Goal: Transaction & Acquisition: Purchase product/service

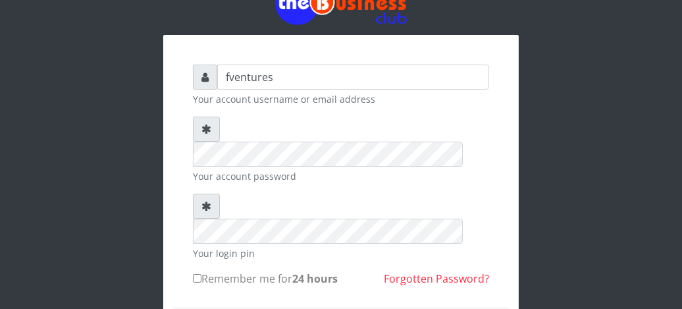
scroll to position [53, 0]
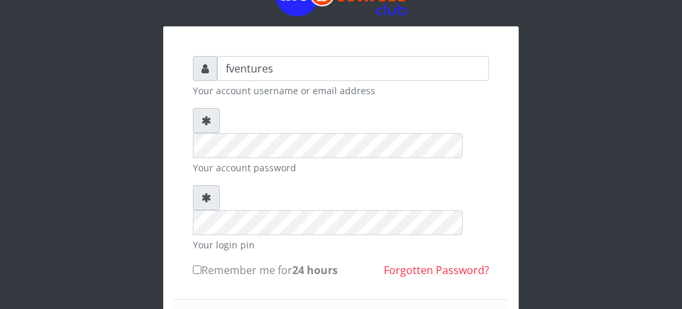
click at [196, 265] on input "Remember me for 24 hours" at bounding box center [197, 269] width 9 height 9
checkbox input "true"
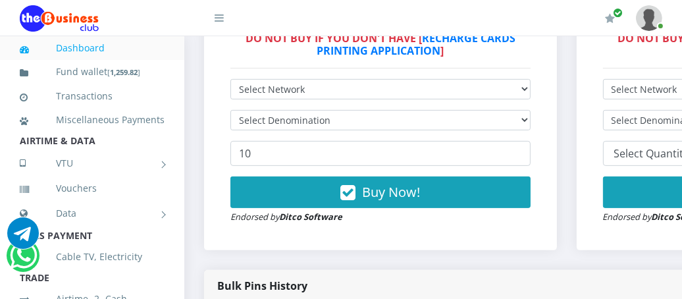
scroll to position [456, 0]
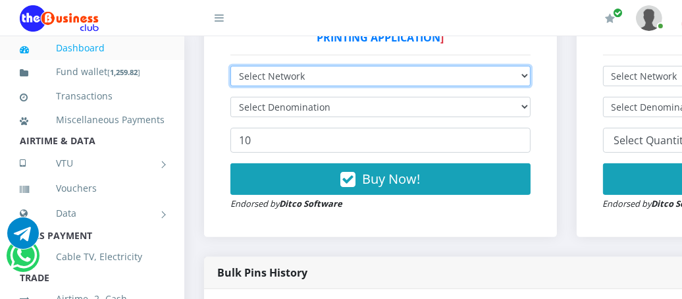
click at [531, 79] on select "Select Network MTN Globacom 9Mobile Airtel" at bounding box center [381, 76] width 300 height 20
select select "MTN"
click at [231, 67] on select "Select Network MTN Globacom 9Mobile Airtel" at bounding box center [381, 76] width 300 height 20
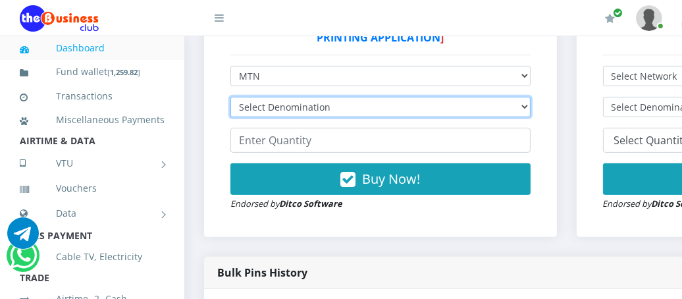
click at [357, 108] on select "Select Denomination MTN NGN100 - ₦96.99 MTN NGN200 - ₦193.98 MTN NGN400 - ₦387.…" at bounding box center [381, 107] width 300 height 20
select select "96.99-100"
click at [231, 98] on select "Select Denomination MTN NGN100 - ₦96.99 MTN NGN200 - ₦193.98 MTN NGN400 - ₦387.…" at bounding box center [381, 107] width 300 height 20
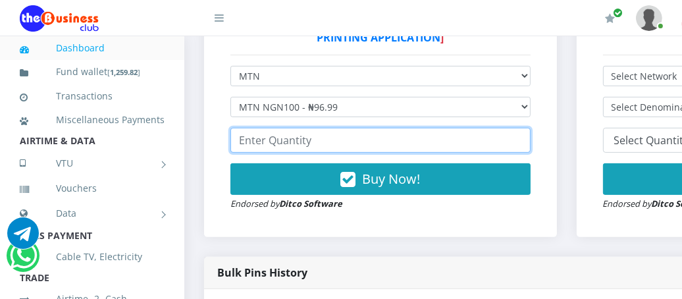
click at [270, 146] on input "number" at bounding box center [381, 140] width 300 height 25
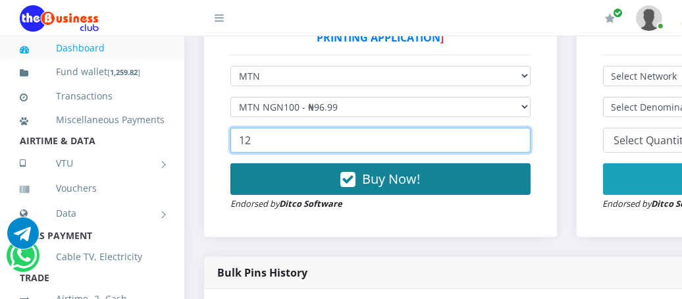
type input "12"
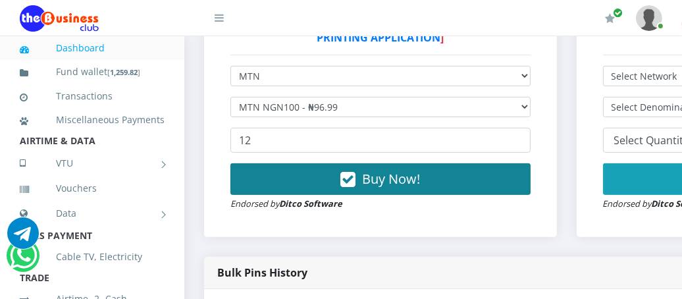
click at [406, 179] on span "Buy Now!" at bounding box center [391, 179] width 58 height 18
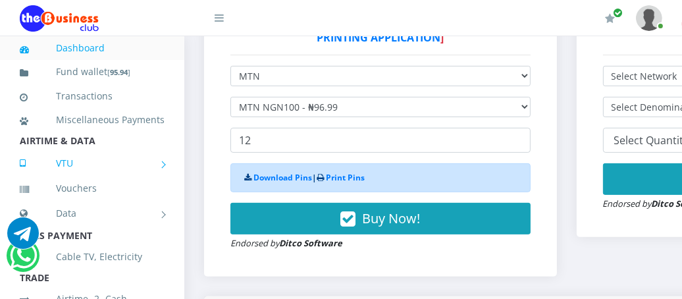
click at [90, 180] on link "VTU" at bounding box center [92, 163] width 145 height 33
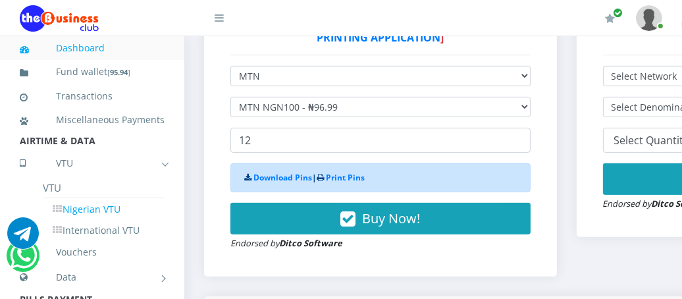
click at [92, 221] on link "Nigerian VTU" at bounding box center [104, 209] width 122 height 22
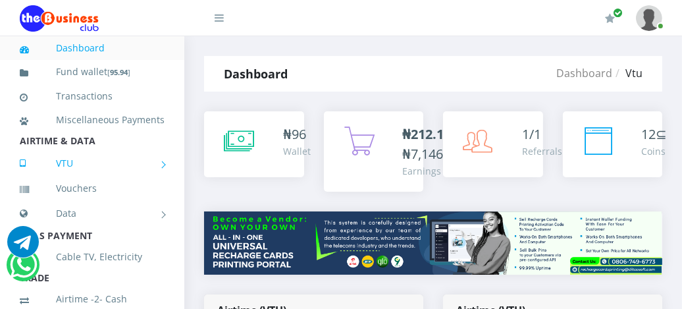
click at [109, 178] on link "VTU" at bounding box center [92, 163] width 145 height 33
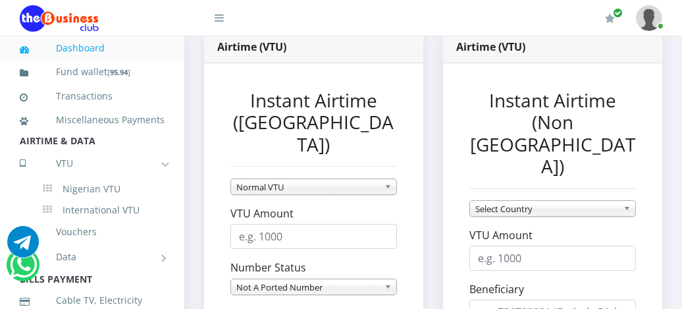
scroll to position [290, 0]
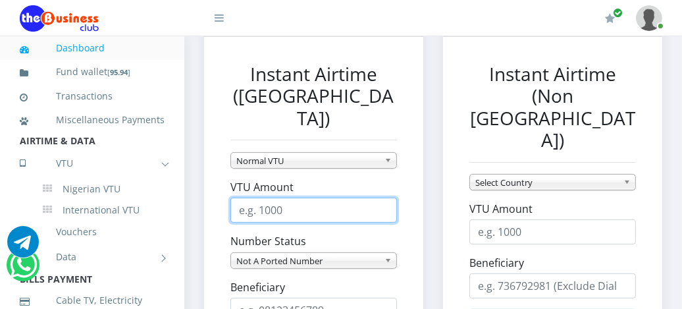
click at [312, 198] on input "VTU Amount" at bounding box center [314, 210] width 167 height 25
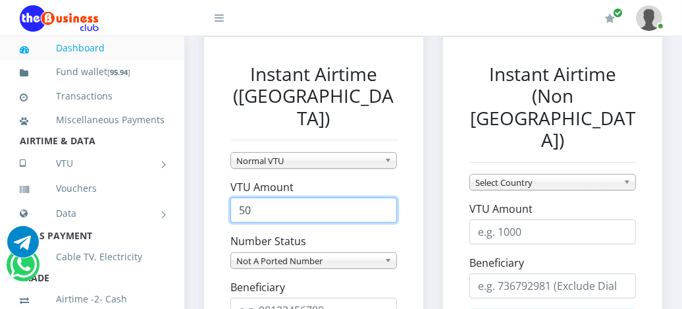
type input "5"
type input "80"
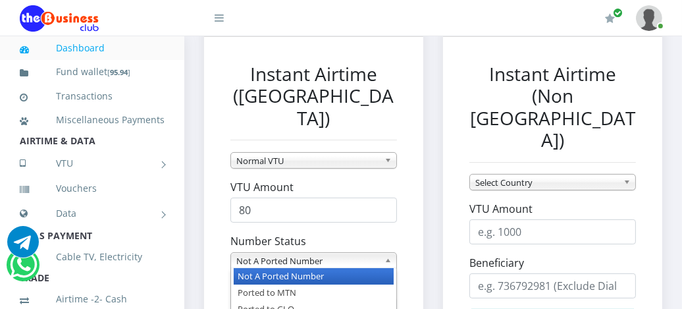
click at [328, 253] on span "Not A Ported Number" at bounding box center [307, 261] width 143 height 16
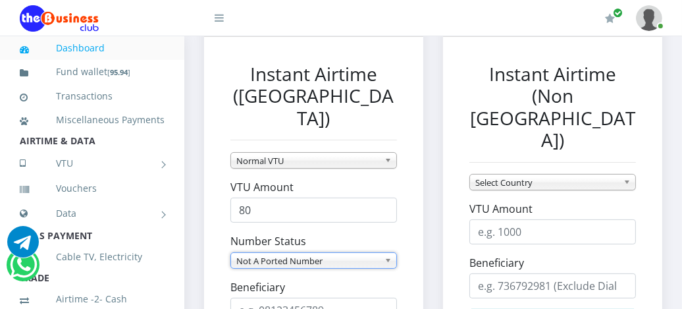
click at [328, 253] on span "Not A Ported Number" at bounding box center [307, 261] width 143 height 16
click at [346, 298] on input "Beneficiary" at bounding box center [314, 310] width 167 height 25
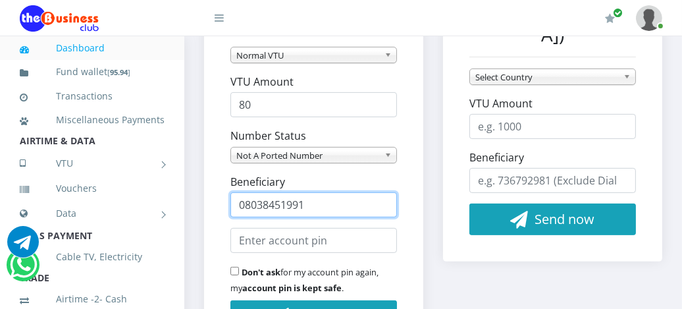
scroll to position [422, 0]
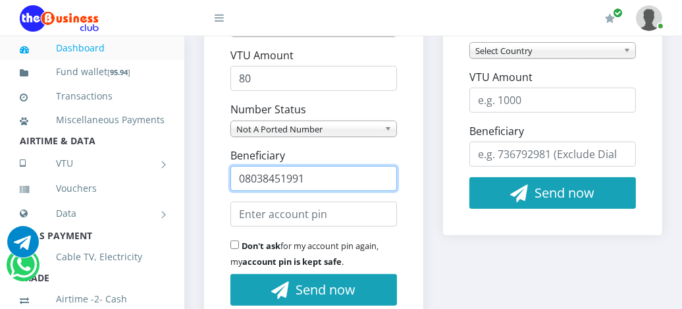
type input "08038451991"
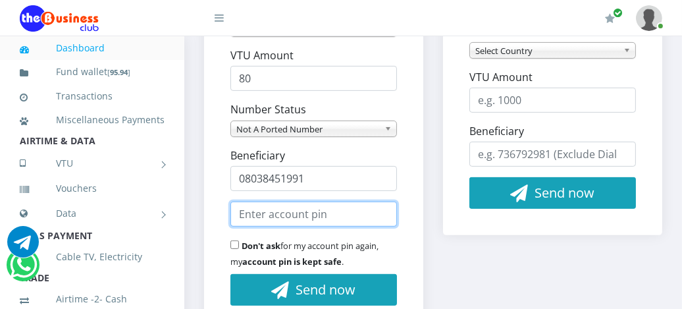
click at [315, 202] on input "text" at bounding box center [314, 214] width 167 height 25
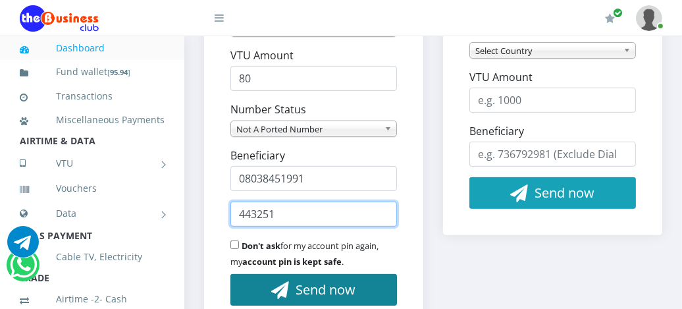
type input "443251"
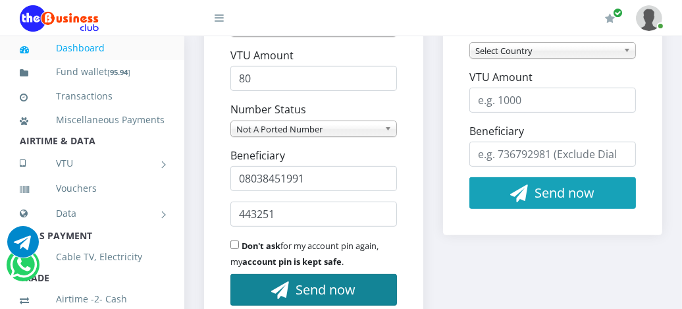
click at [328, 281] on span "Send now" at bounding box center [326, 290] width 60 height 18
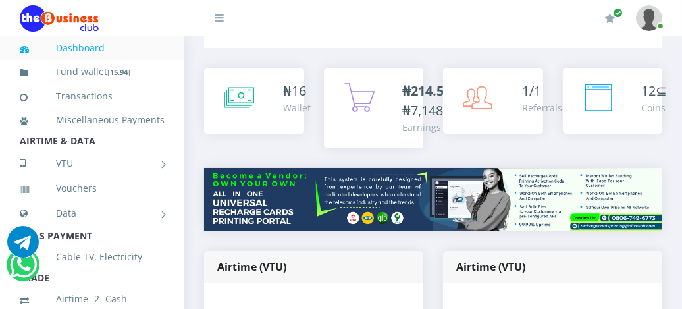
scroll to position [0, 0]
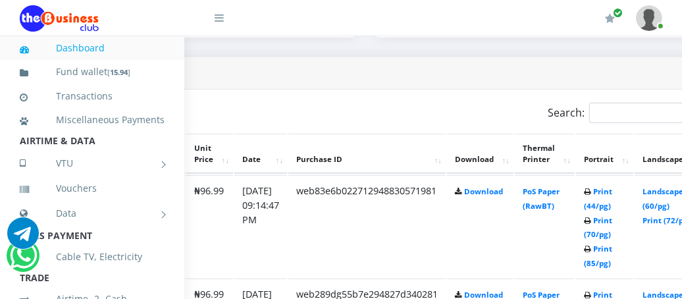
scroll to position [711, 254]
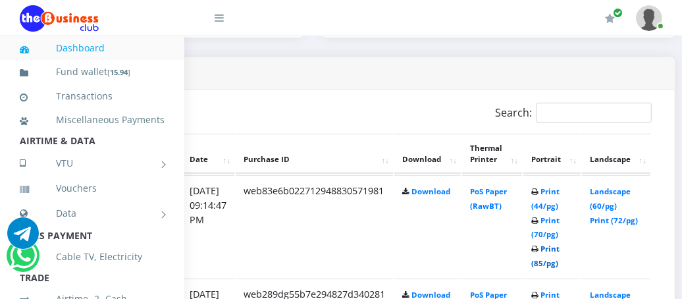
click at [560, 248] on link "Print (85/pg)" at bounding box center [546, 256] width 28 height 24
click at [560, 250] on link "Print (85/pg)" at bounding box center [546, 256] width 28 height 24
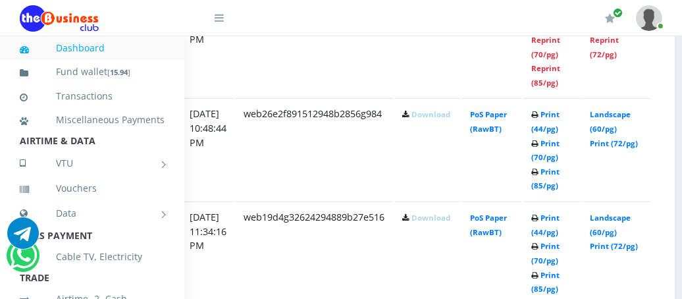
scroll to position [1016, 254]
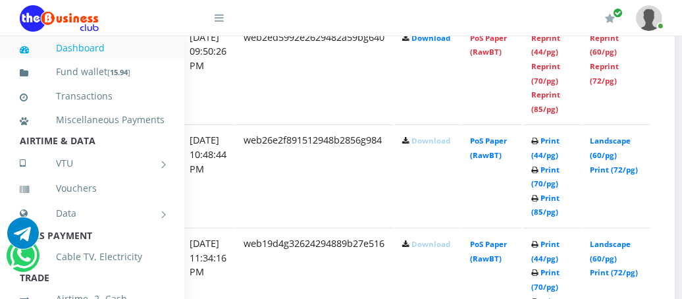
click at [162, 267] on li "Cable TV, Electricity" at bounding box center [92, 257] width 184 height 24
click at [444, 184] on td "Download" at bounding box center [428, 175] width 67 height 102
